Goal: Transaction & Acquisition: Purchase product/service

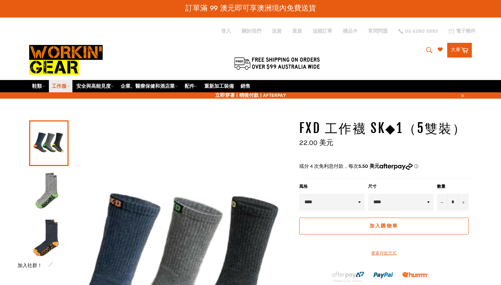
click at [58, 83] on font "工作服" at bounding box center [59, 86] width 15 height 6
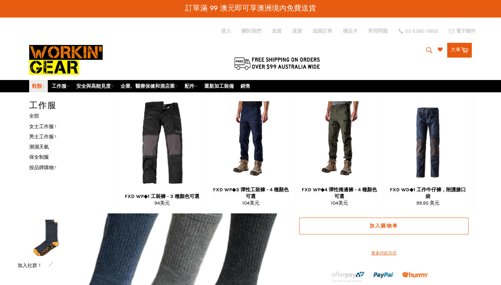
click at [41, 83] on font "鞋類" at bounding box center [37, 86] width 10 height 6
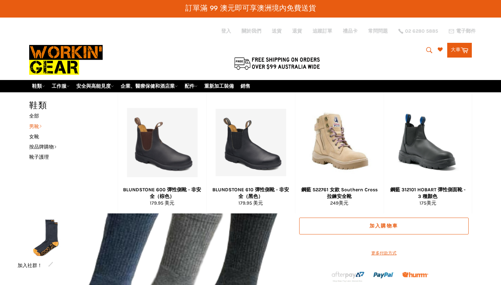
click at [33, 124] on font "男靴" at bounding box center [34, 127] width 10 height 6
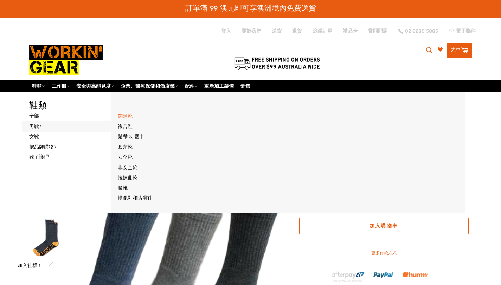
click at [124, 113] on font "鋼頭靴" at bounding box center [125, 116] width 15 height 6
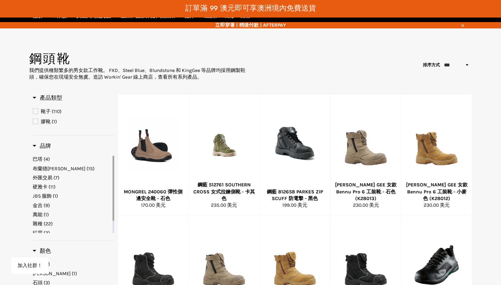
scroll to position [63, 0]
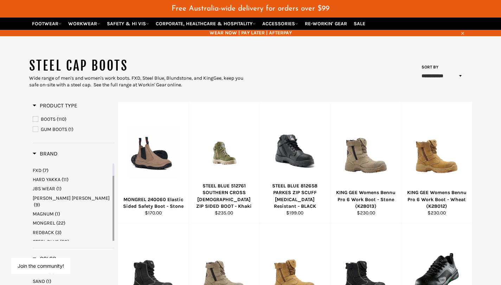
click at [47, 239] on span "STEEL BLUE" at bounding box center [46, 242] width 26 height 6
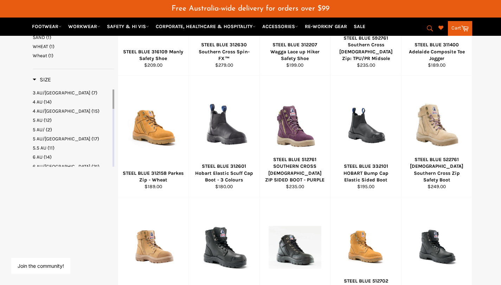
scroll to position [372, 0]
